Goal: Complete application form

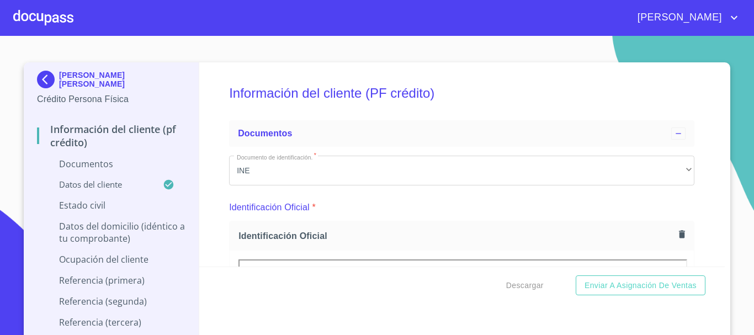
scroll to position [4285, 0]
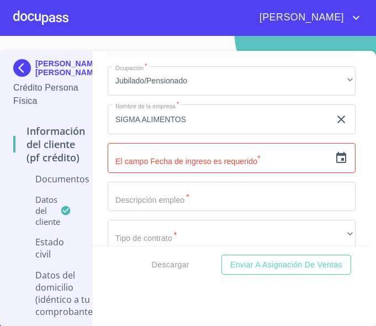
click at [187, 173] on input "text" at bounding box center [219, 158] width 222 height 30
click at [336, 163] on icon "button" at bounding box center [341, 157] width 10 height 11
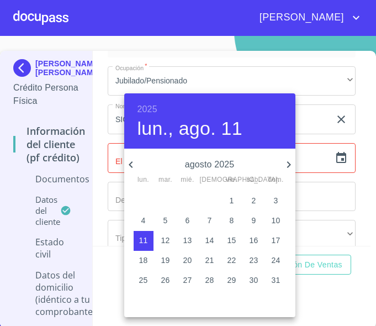
click at [141, 104] on h6 "2025" at bounding box center [147, 109] width 20 height 15
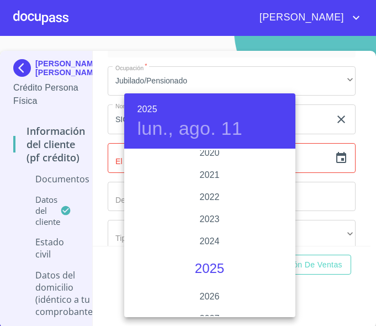
scroll to position [2086, 0]
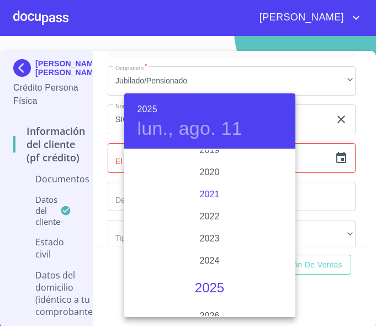
click at [211, 197] on div "2021" at bounding box center [209, 194] width 171 height 22
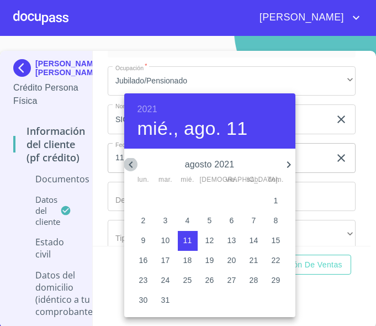
click at [130, 164] on icon "button" at bounding box center [130, 164] width 13 height 13
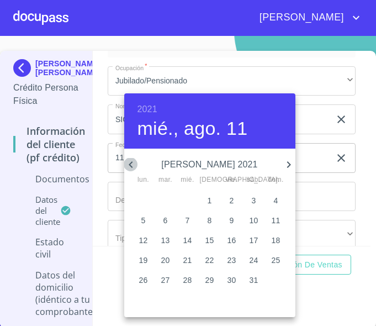
click at [130, 164] on icon "button" at bounding box center [130, 164] width 13 height 13
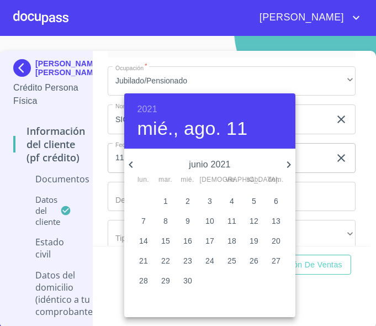
click at [130, 164] on icon "button" at bounding box center [130, 164] width 13 height 13
click at [168, 201] on span "2" at bounding box center [166, 200] width 20 height 11
type input "2 de mar. de 2021"
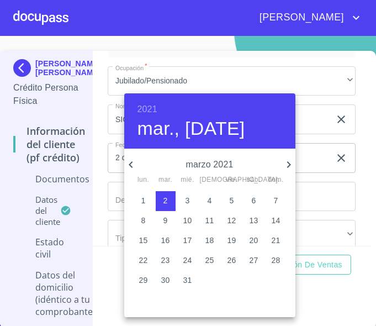
click at [349, 157] on div at bounding box center [188, 163] width 376 height 326
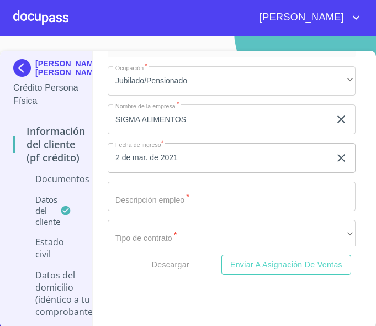
scroll to position [4395, 0]
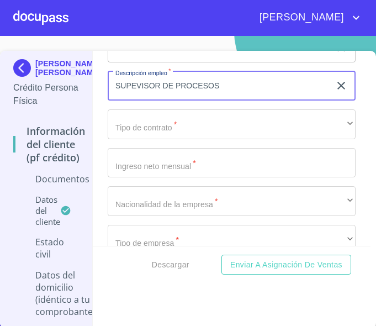
type input "SUPEVISOR DE PROCESOS"
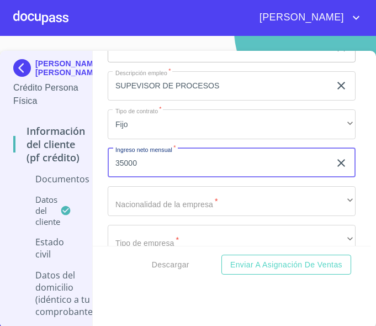
type input "35000"
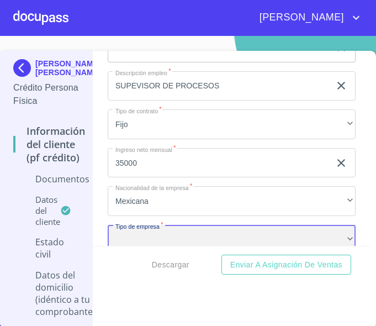
scroll to position [4417, 0]
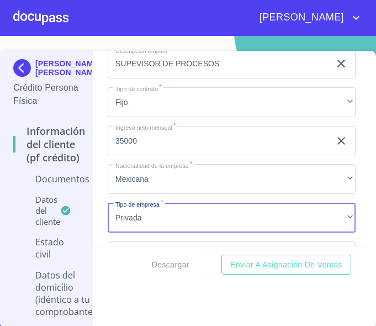
type input "|"
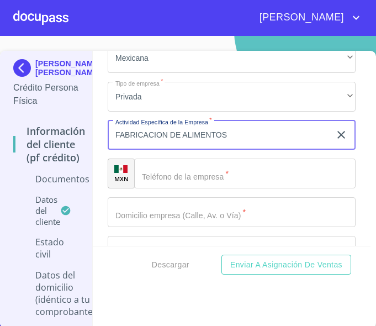
type input "FABRICACION DE ALIMENTOS"
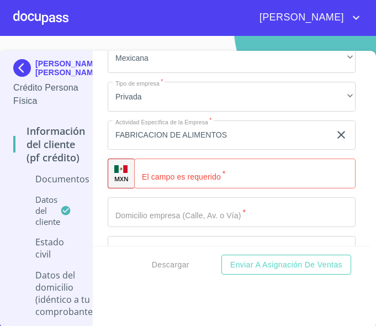
click at [296, 185] on input "Documento de identificación.   *" at bounding box center [244, 173] width 221 height 30
click at [180, 185] on input "Documento de identificación.   *" at bounding box center [244, 173] width 221 height 30
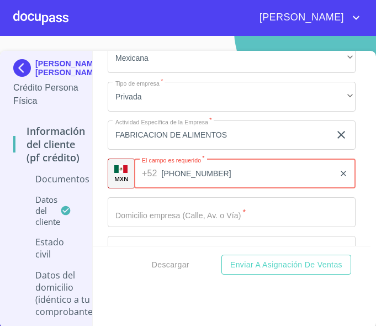
type input "[PHONE_NUMBER]"
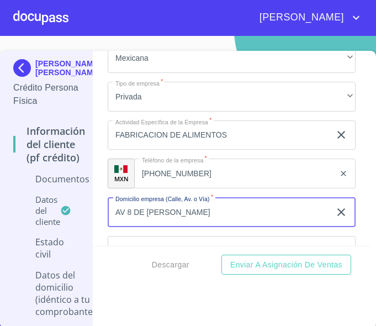
type input "AV 8 DE [PERSON_NAME]"
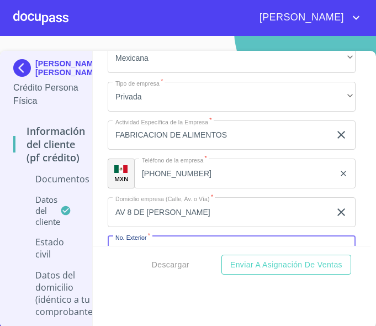
scroll to position [4654, 0]
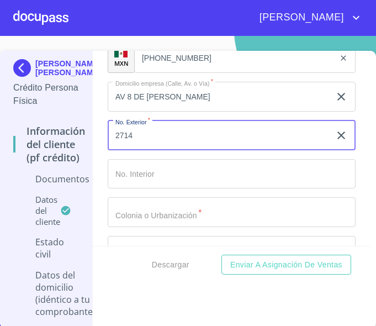
type input "2714"
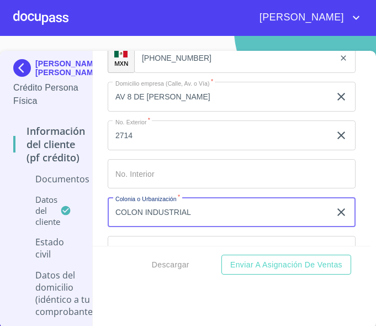
type input "COLON INDUSTRIAL"
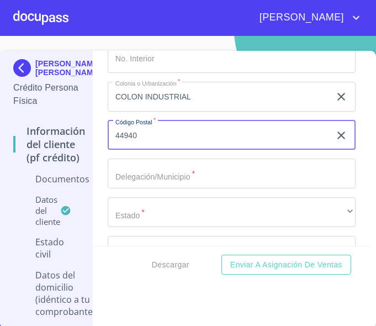
type input "44940"
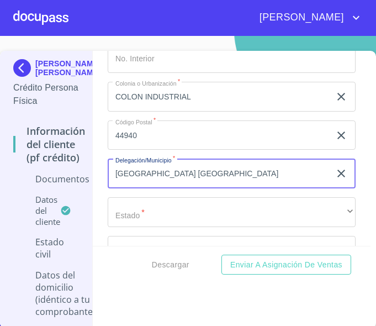
type input "[GEOGRAPHIC_DATA] [GEOGRAPHIC_DATA]"
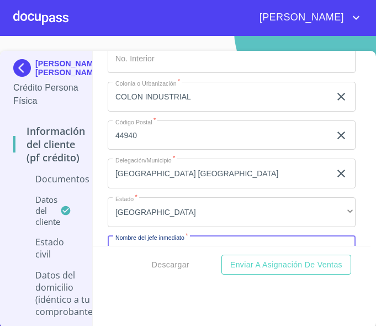
scroll to position [4884, 0]
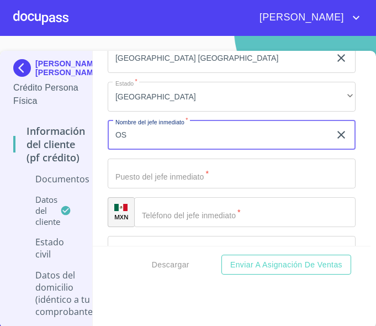
type input "O"
type input "[PERSON_NAME]"
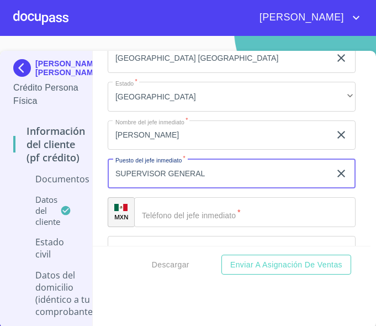
type input "SUPERVISOR GENERAL"
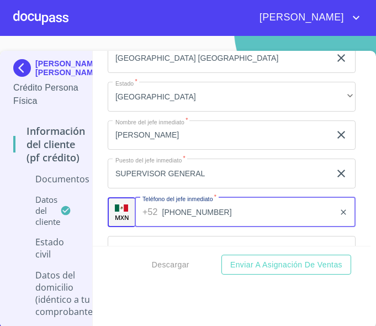
type input "[PHONE_NUMBER]"
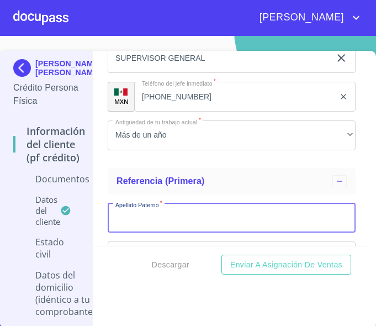
scroll to position [5000, 0]
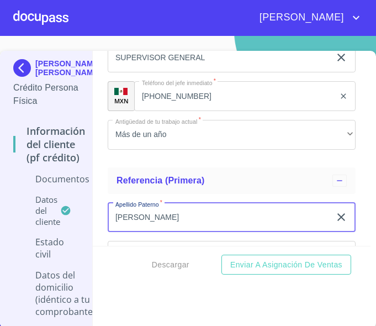
type input "[PERSON_NAME]"
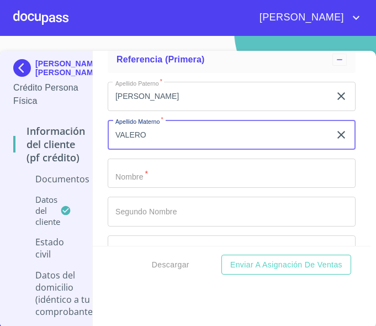
type input "VALERO"
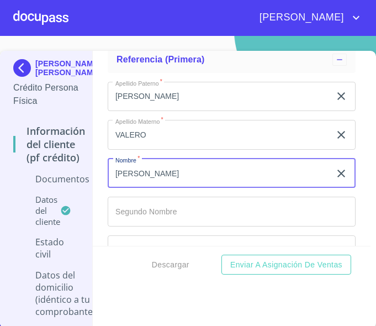
type input "[PERSON_NAME]"
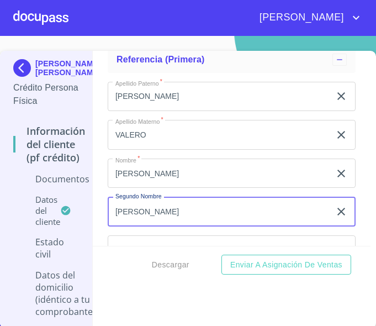
type input "[PERSON_NAME]"
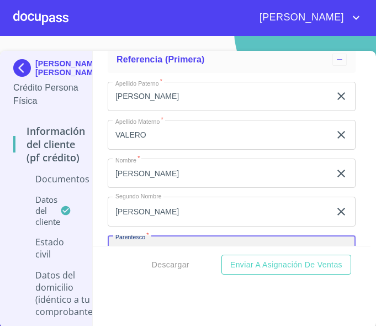
scroll to position [5237, 0]
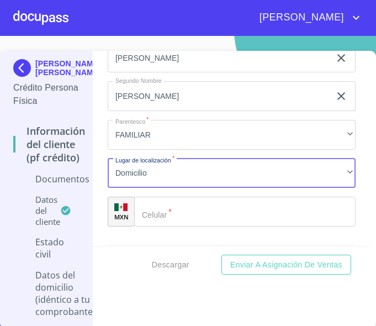
click at [162, 226] on input "Documento de identificación.   *" at bounding box center [244, 212] width 221 height 30
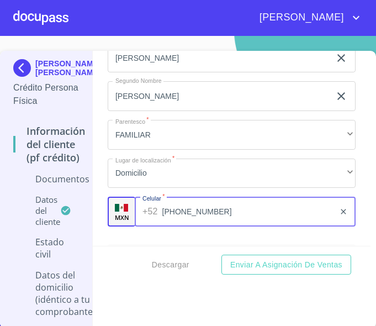
type input "[PHONE_NUMBER]"
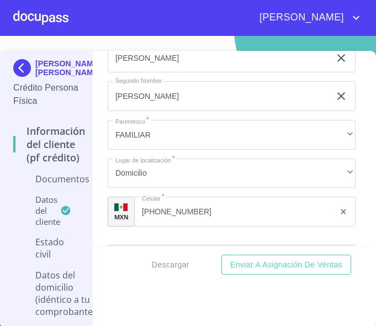
scroll to position [5359, 0]
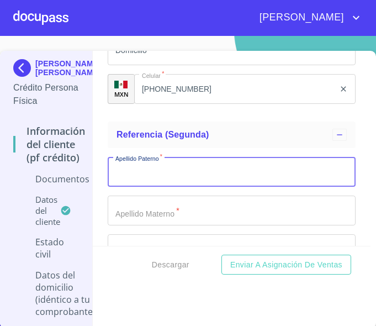
click at [169, 187] on input "Documento de identificación.   *" at bounding box center [232, 172] width 248 height 30
type input "[PERSON_NAME]"
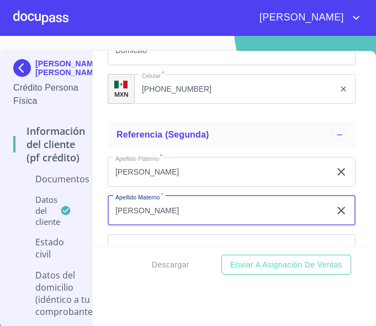
type input "[PERSON_NAME]"
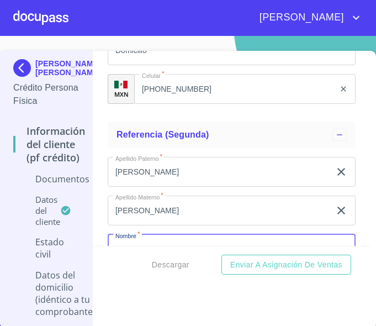
scroll to position [5473, 0]
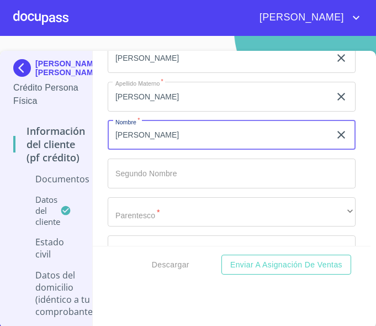
type input "[PERSON_NAME]"
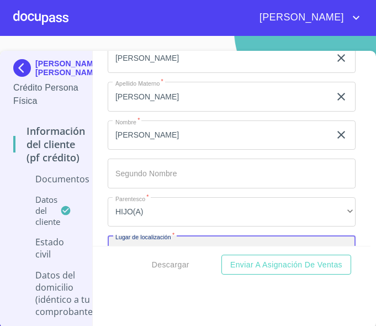
scroll to position [5588, 0]
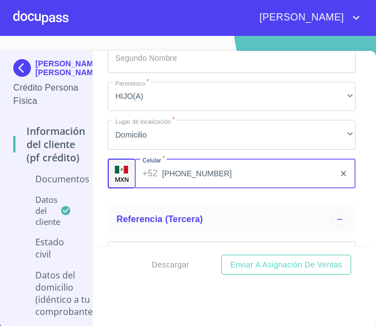
type input "[PHONE_NUMBER]"
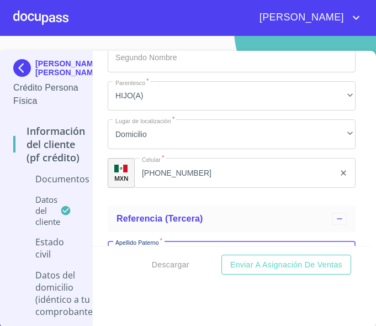
scroll to position [5710, 0]
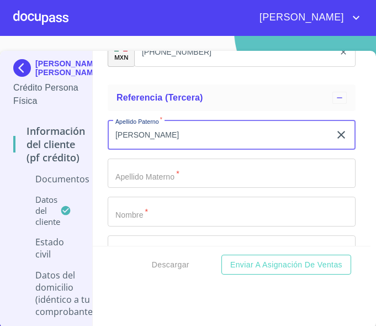
type input "[PERSON_NAME]"
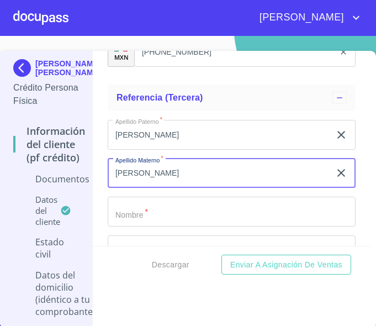
type input "[PERSON_NAME]"
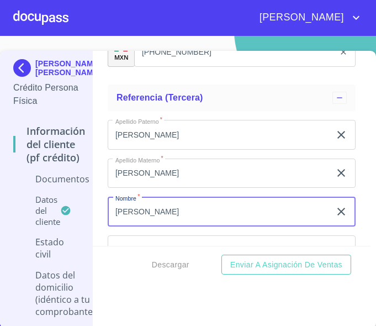
type input "[PERSON_NAME]"
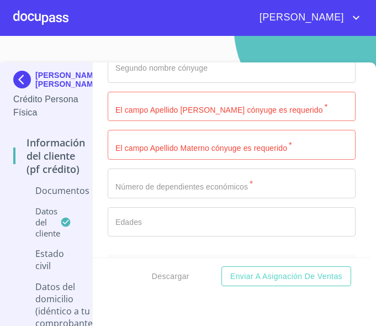
scroll to position [3678, 0]
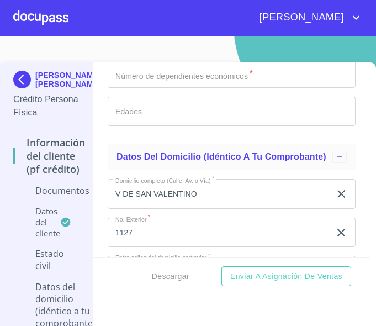
type input "[PHONE_NUMBER]"
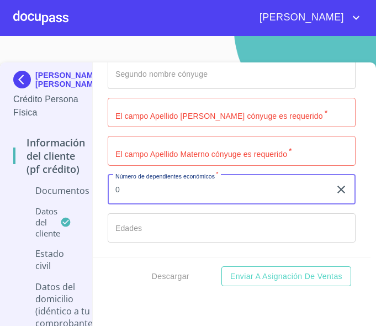
scroll to position [3513, 0]
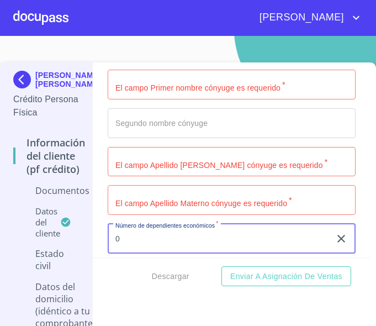
type input "0"
click at [185, 99] on input "Documento de identificación.   *" at bounding box center [232, 85] width 248 height 30
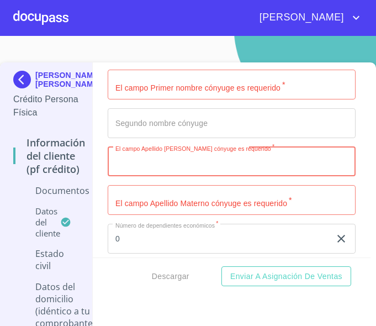
click at [142, 166] on input "Documento de identificación.   *" at bounding box center [232, 162] width 248 height 30
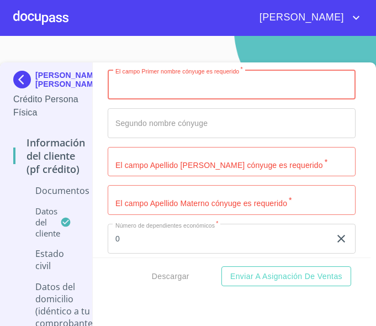
click at [157, 86] on input "Documento de identificación.   *" at bounding box center [232, 85] width 248 height 30
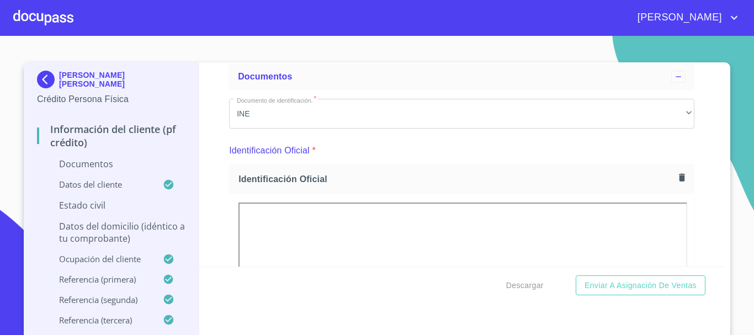
scroll to position [0, 0]
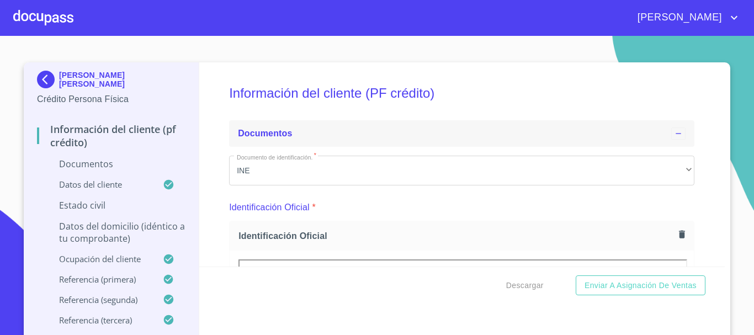
click at [419, 129] on div "Documentos" at bounding box center [454, 133] width 433 height 13
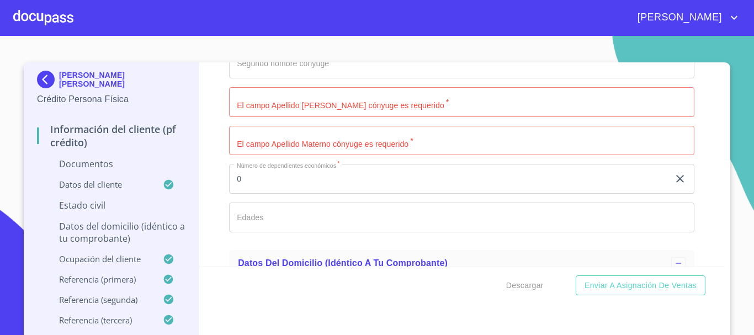
scroll to position [870, 0]
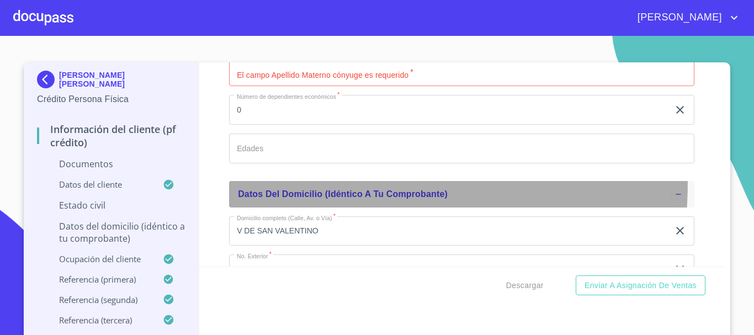
click at [229, 181] on div "Datos del domicilio (idéntico a tu comprobante)" at bounding box center [461, 194] width 465 height 26
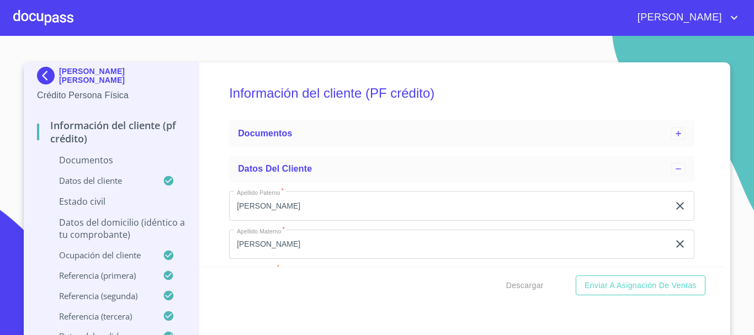
scroll to position [7, 0]
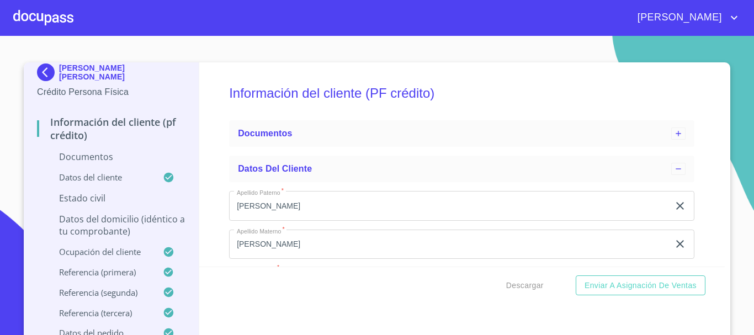
click at [94, 220] on p "Datos del domicilio (idéntico a tu comprobante)" at bounding box center [111, 225] width 148 height 24
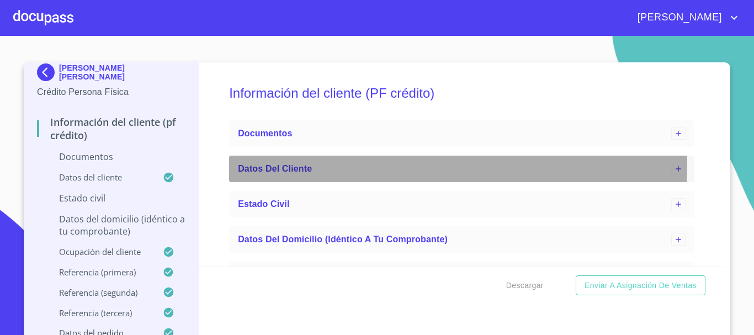
click at [259, 166] on span "Datos del cliente" at bounding box center [275, 168] width 74 height 9
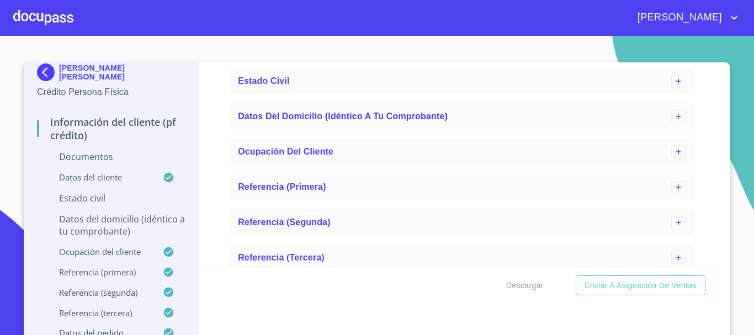
scroll to position [607, 0]
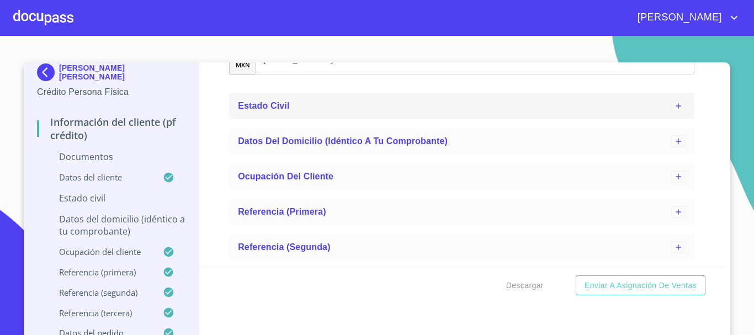
click at [261, 99] on div "Estado Civil" at bounding box center [454, 105] width 433 height 13
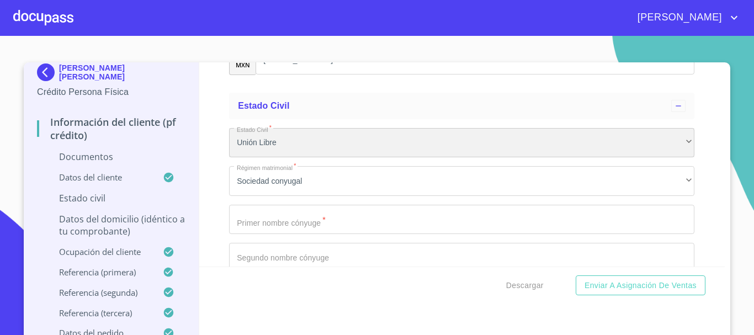
click at [273, 152] on div "Unión Libre" at bounding box center [461, 143] width 465 height 30
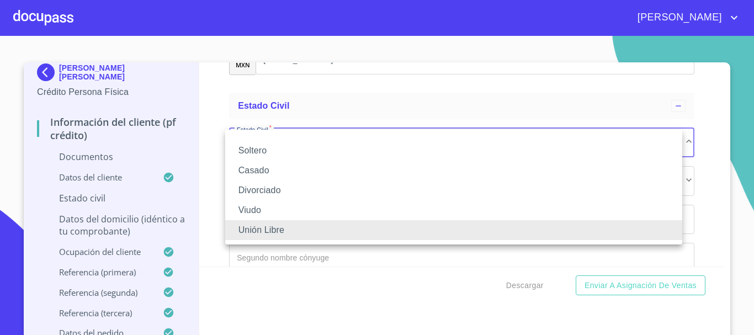
click at [270, 156] on li "Soltero" at bounding box center [453, 151] width 457 height 20
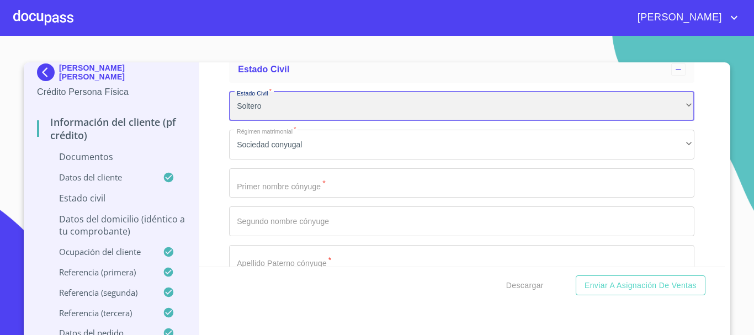
scroll to position [662, 0]
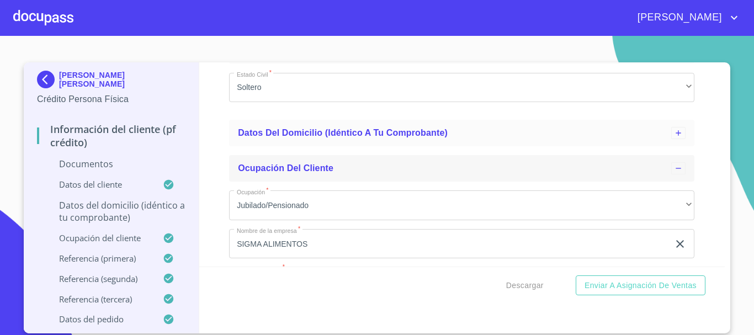
scroll to position [0, 0]
click at [224, 142] on div "Información del cliente (PF crédito) Documentos Datos del cliente Apellido [PER…" at bounding box center [462, 164] width 526 height 204
click at [217, 101] on div "Información del cliente (PF crédito) Documentos Datos del cliente Apellido [PER…" at bounding box center [462, 164] width 526 height 204
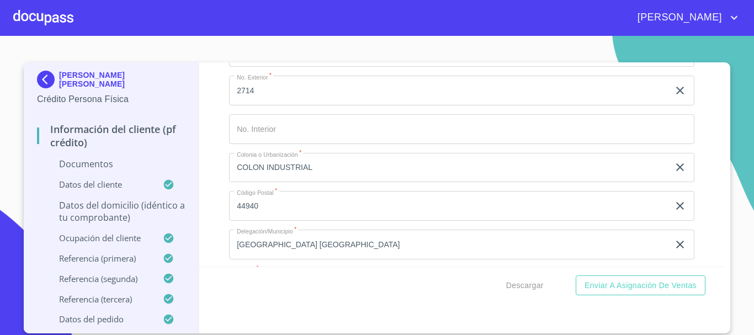
scroll to position [1380, 0]
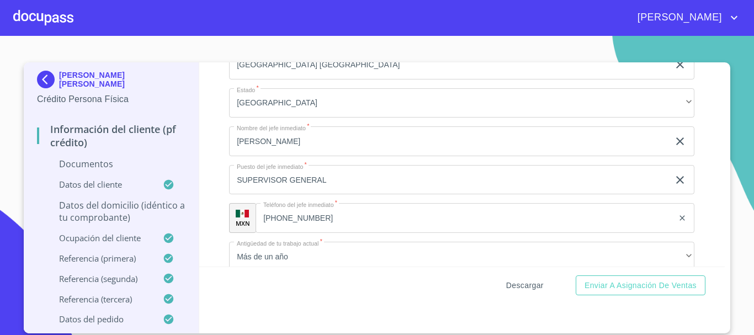
click at [514, 285] on span "Descargar" at bounding box center [525, 286] width 38 height 14
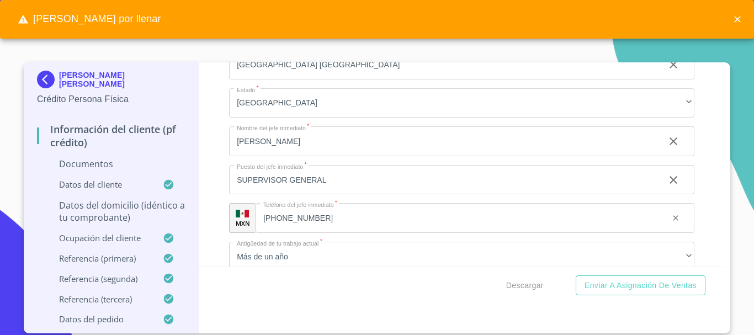
scroll to position [1490, 0]
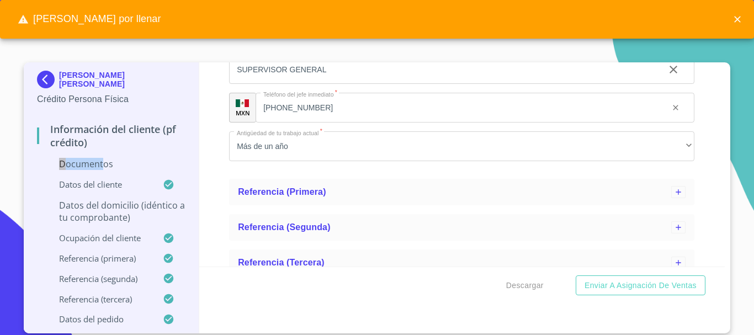
click at [102, 157] on div "Información del cliente (PF crédito) Documentos Datos del cliente Datos del dom…" at bounding box center [111, 223] width 148 height 219
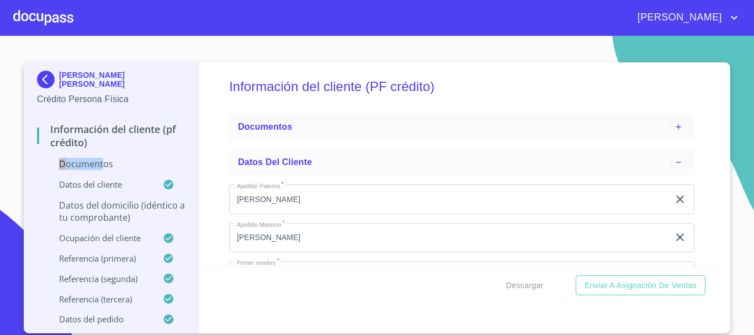
scroll to position [0, 0]
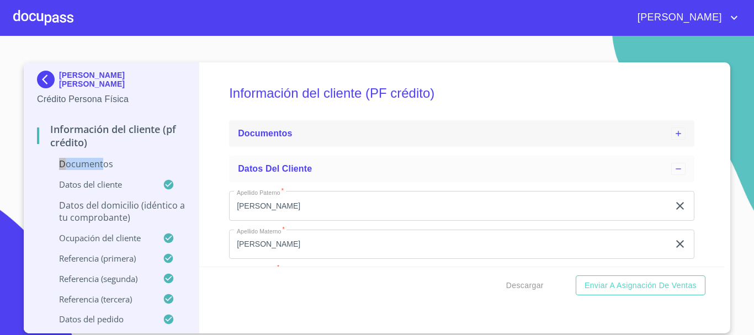
click at [272, 133] on span "Documentos" at bounding box center [265, 133] width 54 height 9
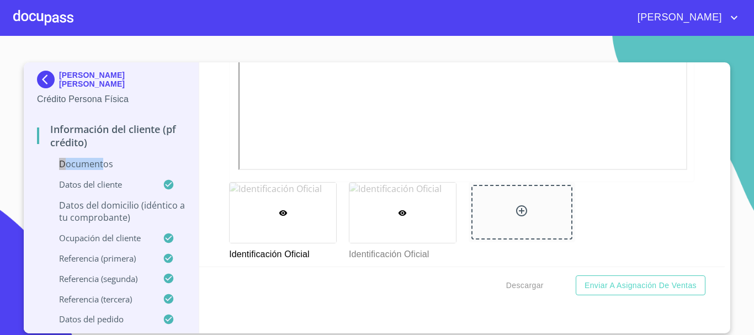
click at [400, 223] on div at bounding box center [402, 213] width 107 height 60
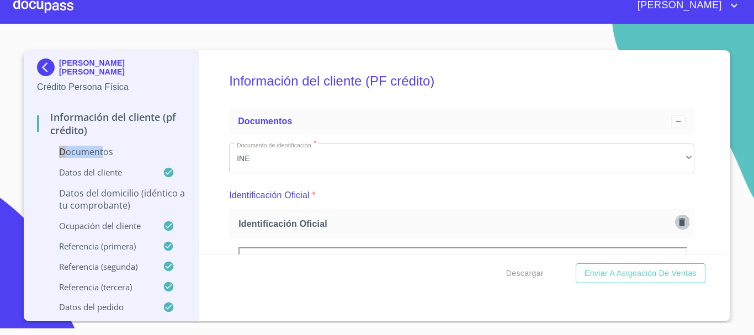
click at [675, 221] on button "button" at bounding box center [682, 222] width 15 height 15
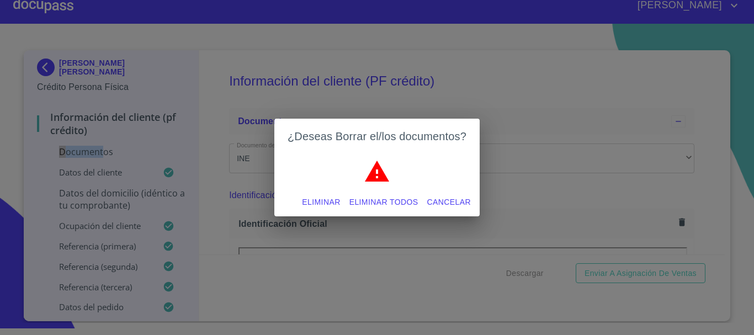
click at [396, 201] on span "Eliminar todos" at bounding box center [383, 202] width 69 height 14
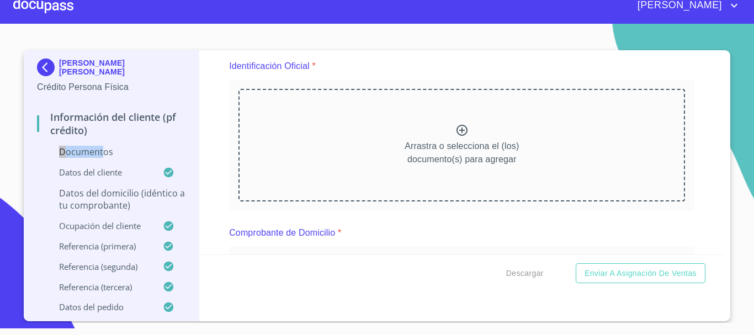
scroll to position [110, 0]
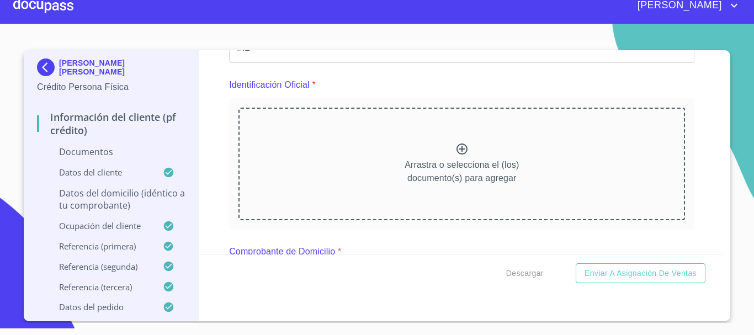
click at [449, 168] on p "Arrastra o selecciona el (los) documento(s) para agregar" at bounding box center [462, 171] width 114 height 26
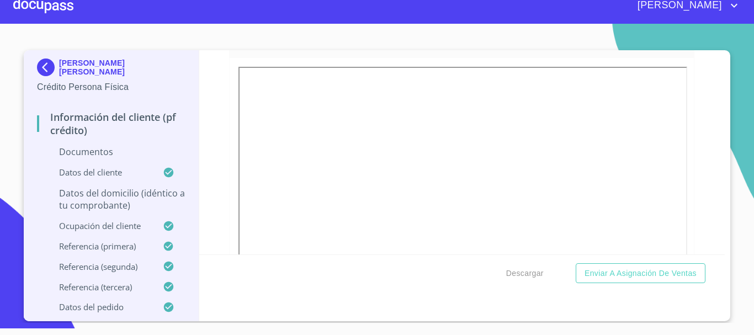
scroll to position [662, 0]
click at [93, 156] on p "Documentos" at bounding box center [111, 152] width 148 height 12
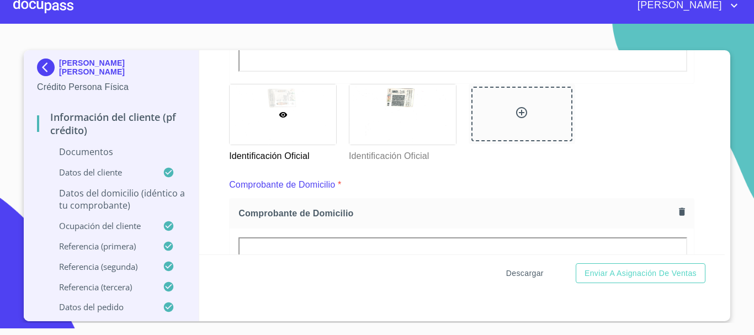
scroll to position [442, 0]
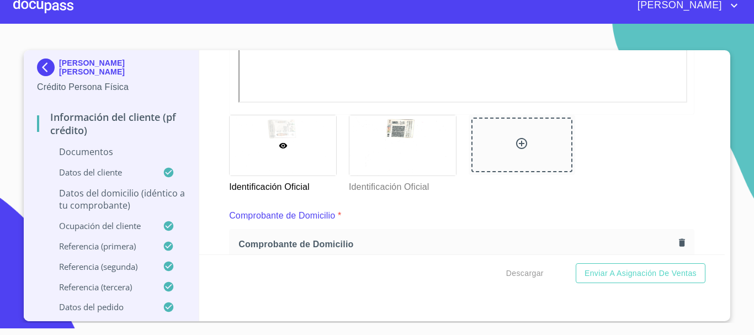
click at [677, 238] on icon "button" at bounding box center [682, 242] width 10 height 10
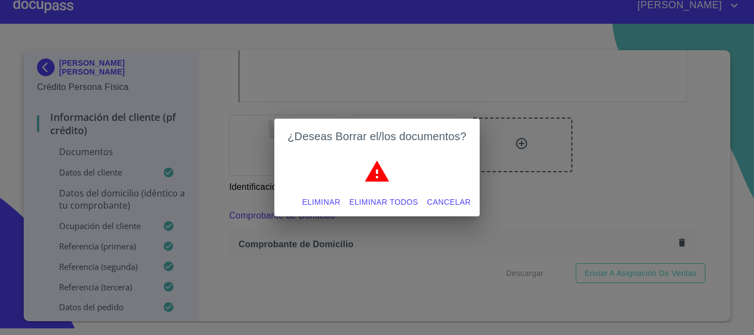
click at [370, 199] on span "Eliminar todos" at bounding box center [383, 202] width 69 height 14
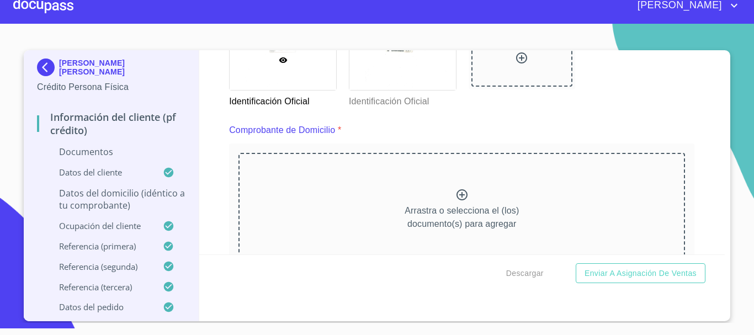
scroll to position [552, 0]
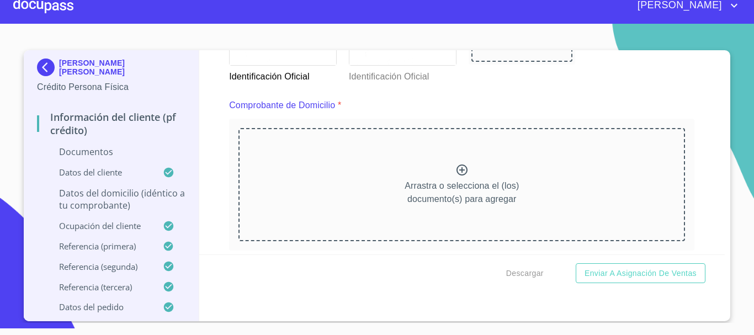
click at [470, 184] on p "Arrastra o selecciona el (los) documento(s) para agregar" at bounding box center [462, 192] width 114 height 26
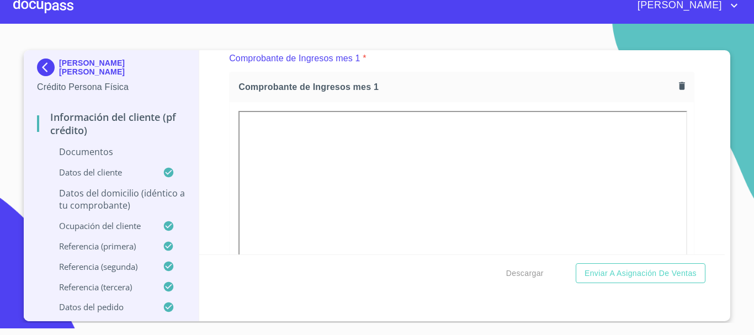
scroll to position [1104, 0]
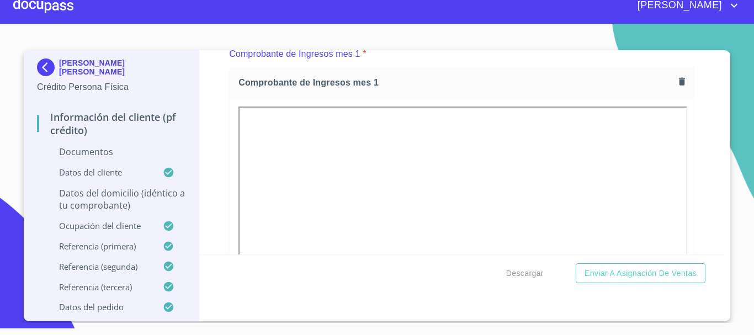
click at [676, 75] on button "button" at bounding box center [682, 81] width 15 height 15
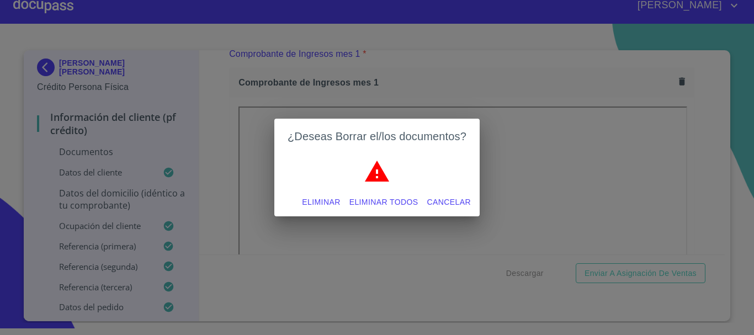
click at [375, 204] on span "Eliminar todos" at bounding box center [383, 202] width 69 height 14
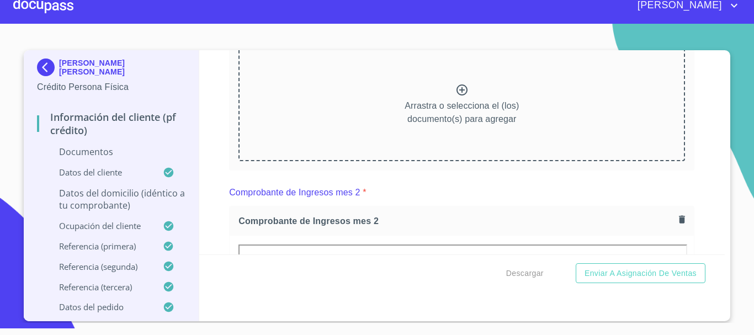
scroll to position [1159, 0]
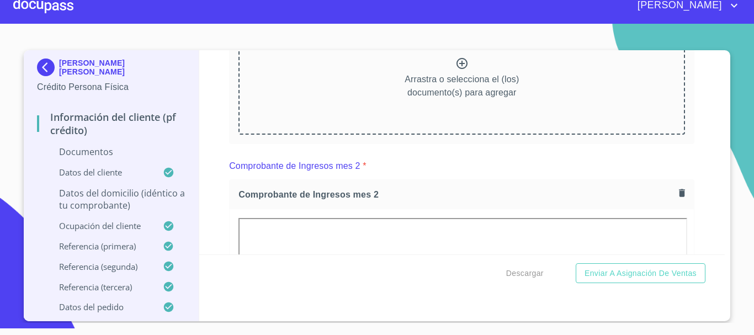
click at [678, 193] on icon "button" at bounding box center [682, 193] width 10 height 10
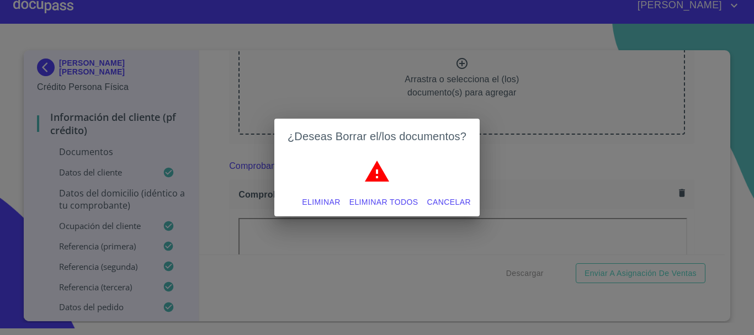
click at [383, 203] on span "Eliminar todos" at bounding box center [383, 202] width 69 height 14
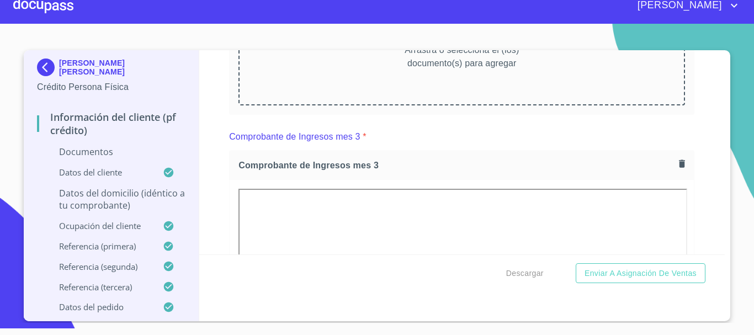
scroll to position [1380, 0]
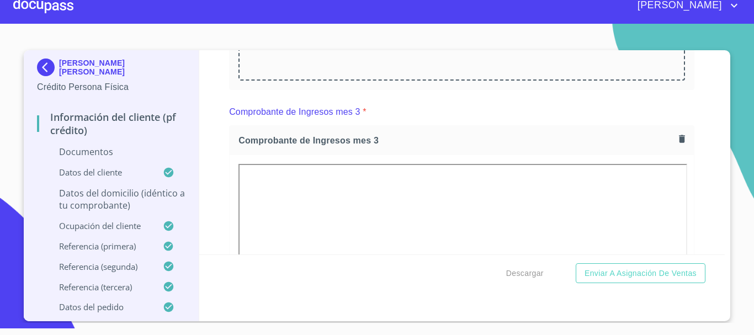
click at [677, 144] on icon "button" at bounding box center [682, 139] width 10 height 10
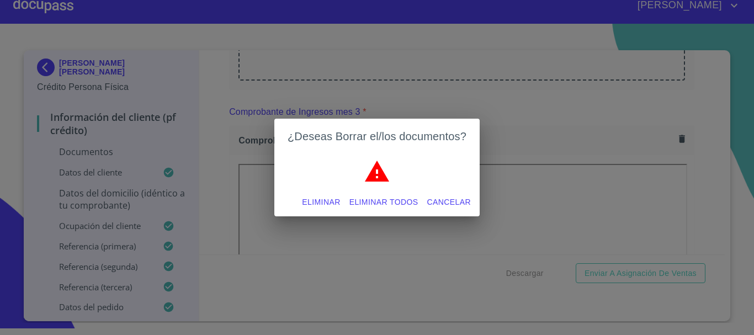
click at [375, 197] on span "Eliminar todos" at bounding box center [383, 202] width 69 height 14
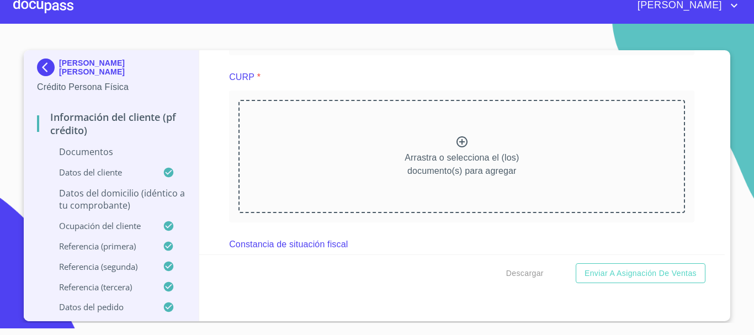
scroll to position [1601, 0]
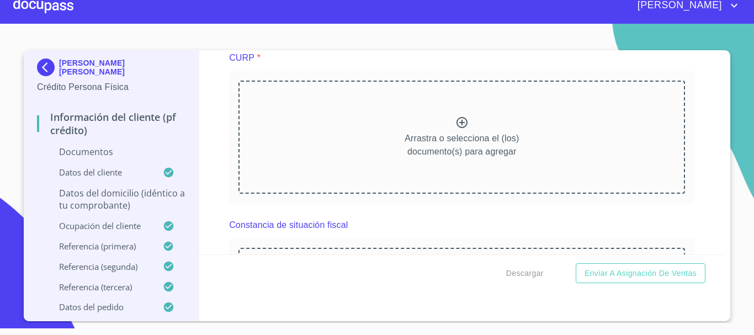
click at [476, 142] on div "Arrastra o selecciona el (los) documento(s) para agregar" at bounding box center [461, 137] width 447 height 113
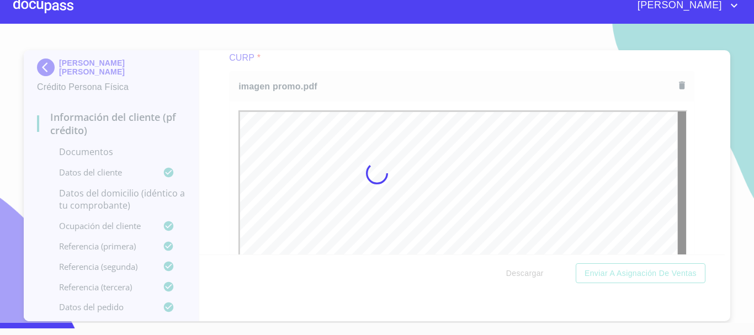
scroll to position [0, 0]
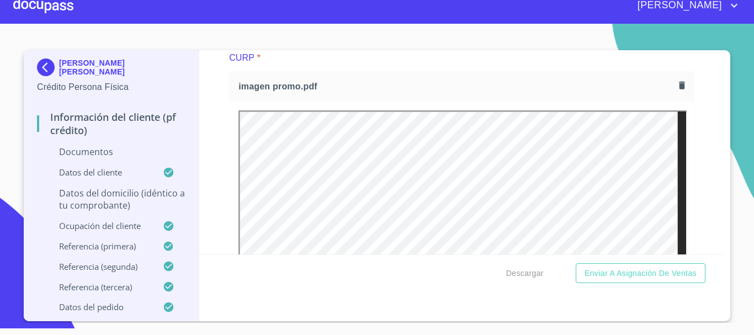
click at [679, 89] on icon "button" at bounding box center [682, 85] width 6 height 8
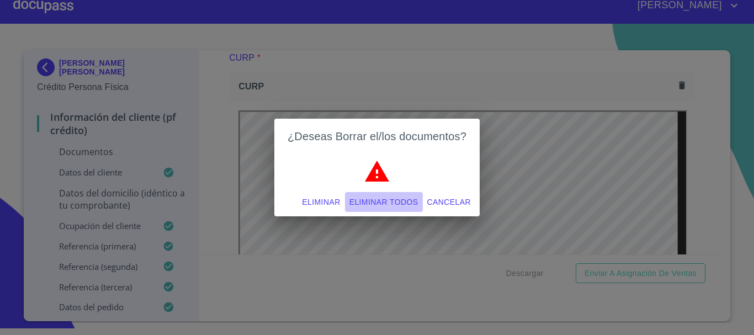
click at [382, 200] on span "Eliminar todos" at bounding box center [383, 202] width 69 height 14
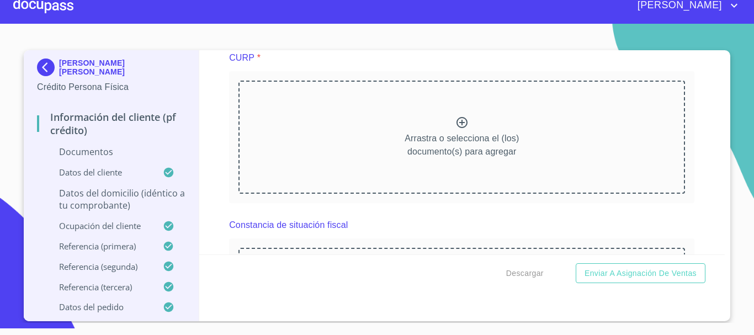
click at [443, 138] on div "Arrastra o selecciona el (los) documento(s) para agregar" at bounding box center [461, 137] width 447 height 113
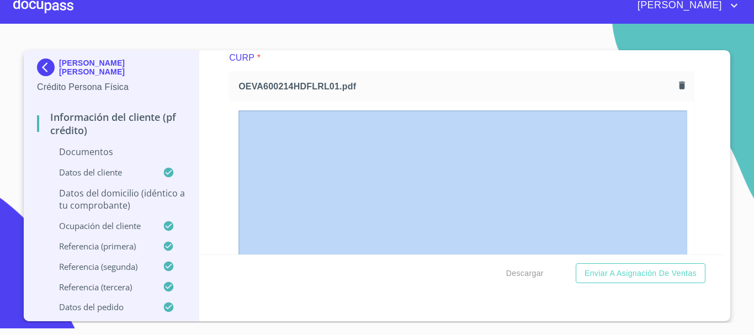
drag, startPoint x: 720, startPoint y: 140, endPoint x: 721, endPoint y: 157, distance: 16.6
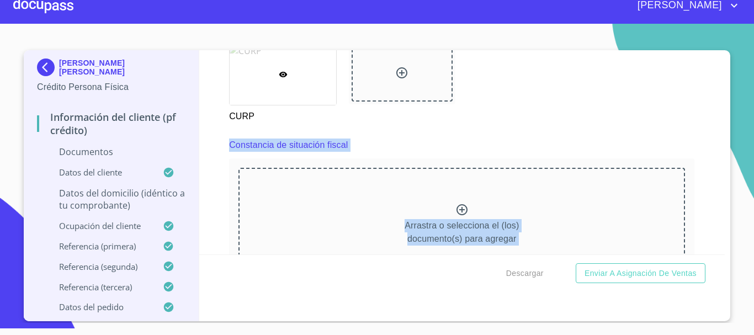
scroll to position [1970, 0]
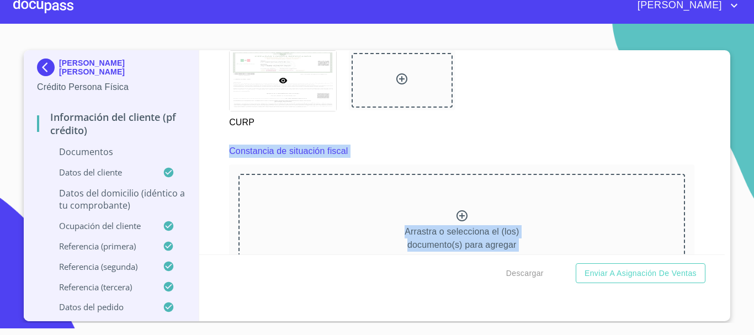
click at [454, 241] on p "Arrastra o selecciona el (los) documento(s) para agregar" at bounding box center [462, 238] width 114 height 26
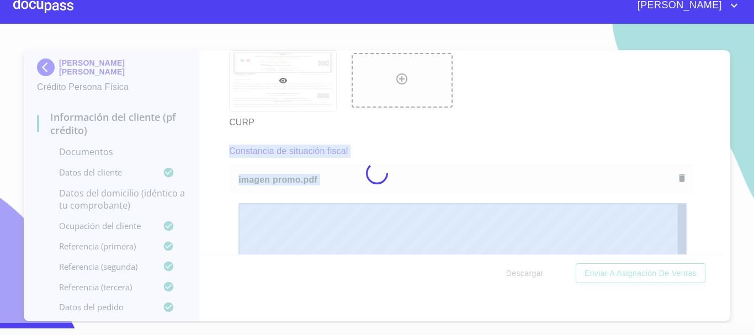
scroll to position [0, 0]
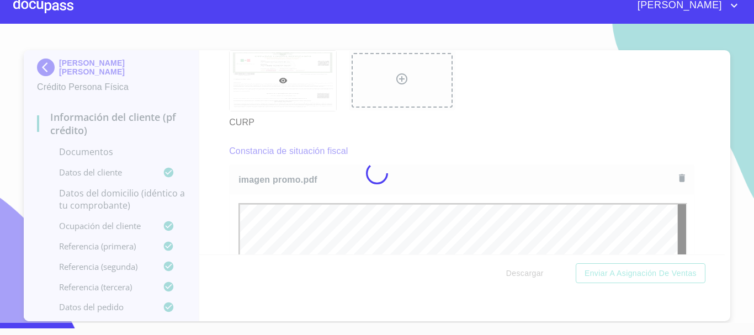
click at [734, 180] on div at bounding box center [377, 173] width 754 height 299
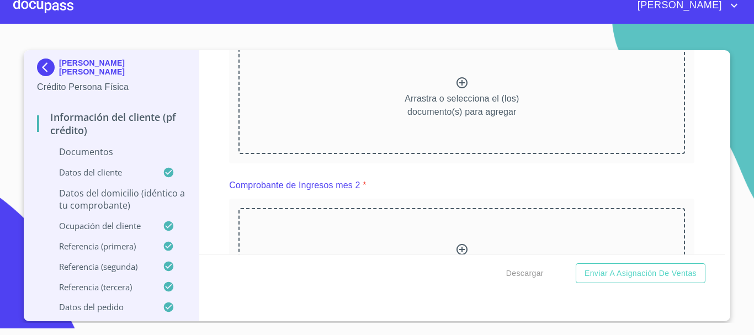
scroll to position [1142, 0]
click at [448, 142] on div "Arrastra o selecciona el (los) documento(s) para agregar" at bounding box center [461, 95] width 447 height 113
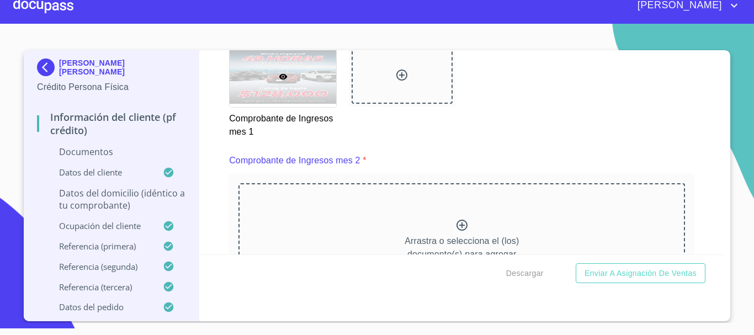
scroll to position [1584, 0]
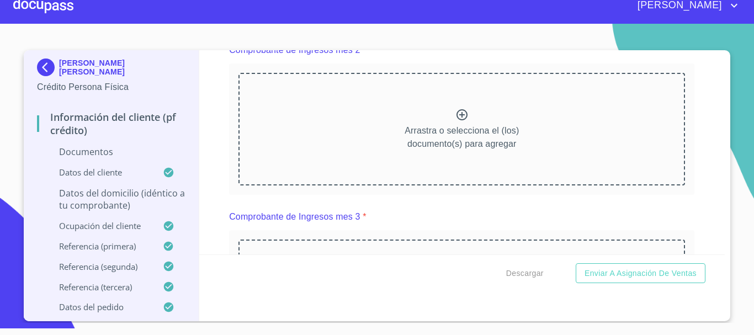
click at [430, 131] on div "Arrastra o selecciona el (los) documento(s) para agregar" at bounding box center [461, 129] width 447 height 113
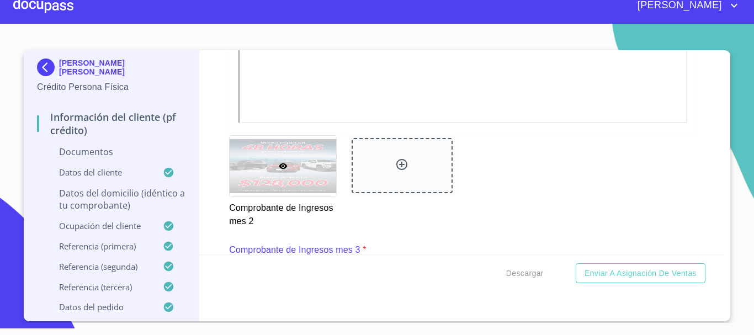
scroll to position [2025, 0]
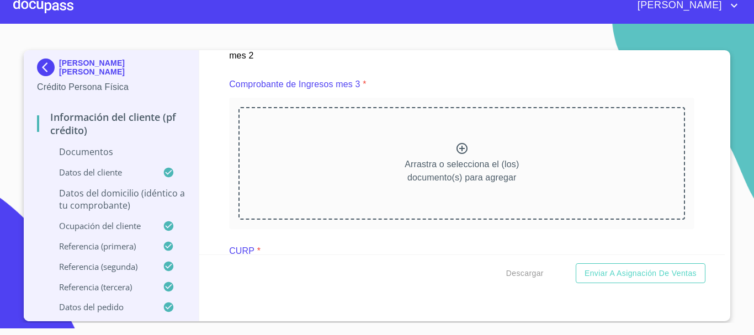
click at [443, 172] on p "Arrastra o selecciona el (los) documento(s) para agregar" at bounding box center [462, 171] width 114 height 26
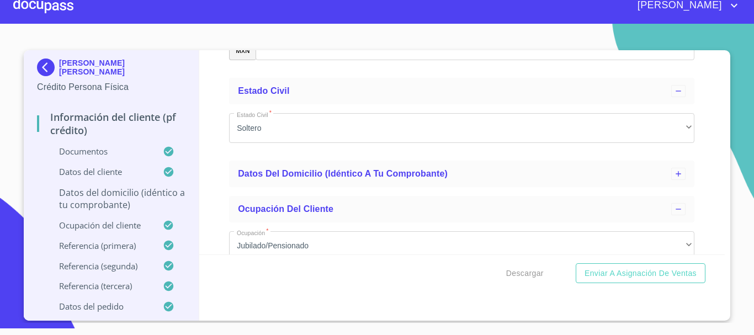
scroll to position [4123, 0]
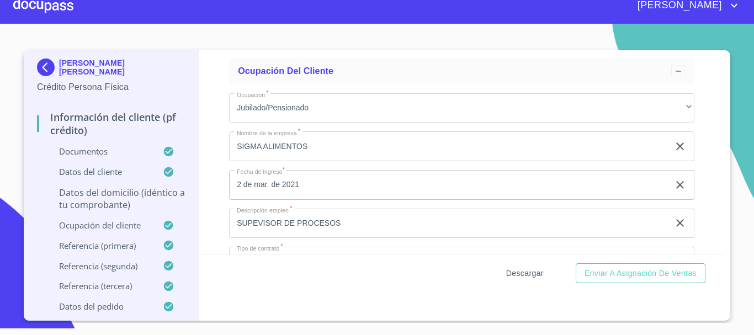
click at [528, 272] on span "Descargar" at bounding box center [525, 274] width 38 height 14
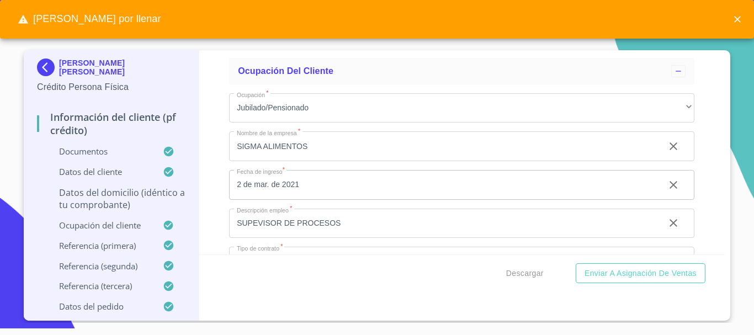
click at [94, 212] on div "Datos del domicilio (idéntico a tu comprobante)" at bounding box center [111, 203] width 148 height 33
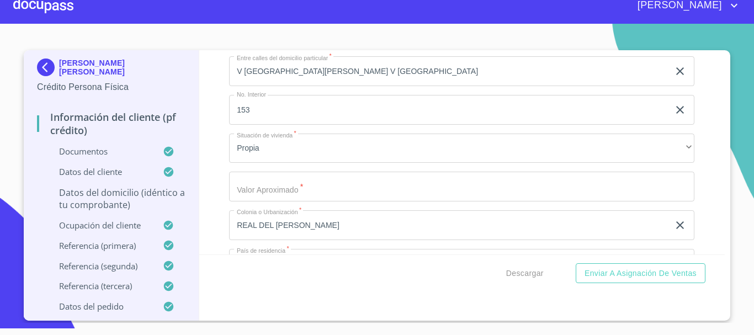
scroll to position [845, 0]
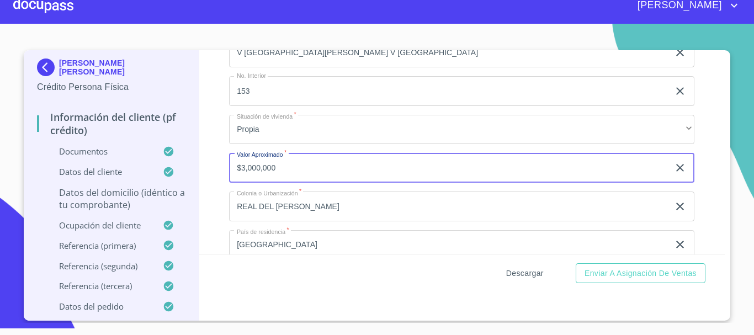
type input "$3,000,000"
click at [527, 273] on span "Descargar" at bounding box center [525, 274] width 38 height 14
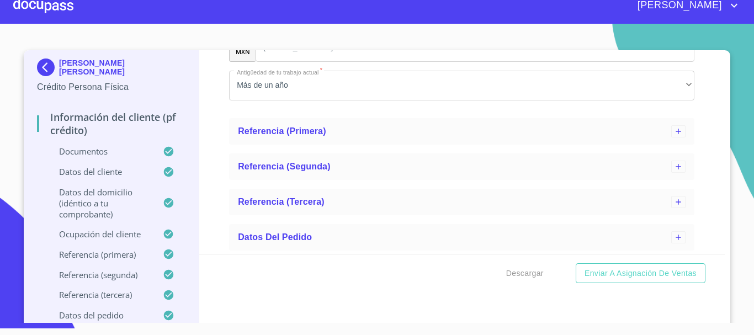
scroll to position [2010, 0]
click at [294, 131] on span "Referencia (primera)" at bounding box center [282, 130] width 88 height 9
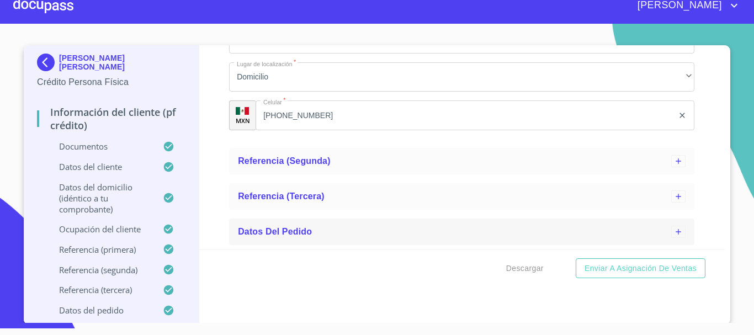
scroll to position [7, 0]
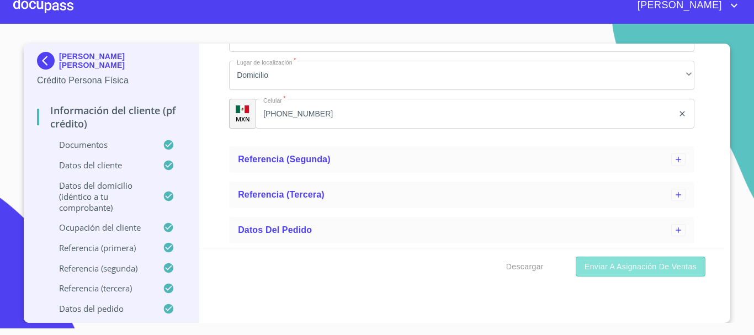
click at [624, 269] on span "Enviar a Asignación de Ventas" at bounding box center [641, 267] width 112 height 14
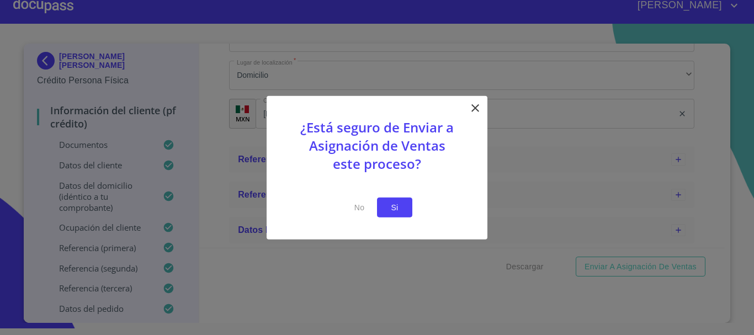
click at [390, 209] on span "Si" at bounding box center [395, 207] width 18 height 14
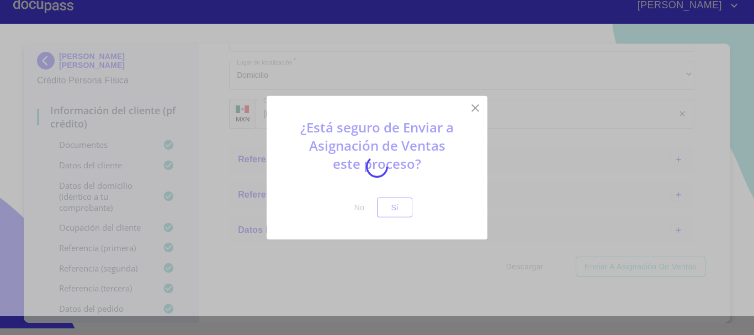
scroll to position [0, 0]
